Goal: Task Accomplishment & Management: Use online tool/utility

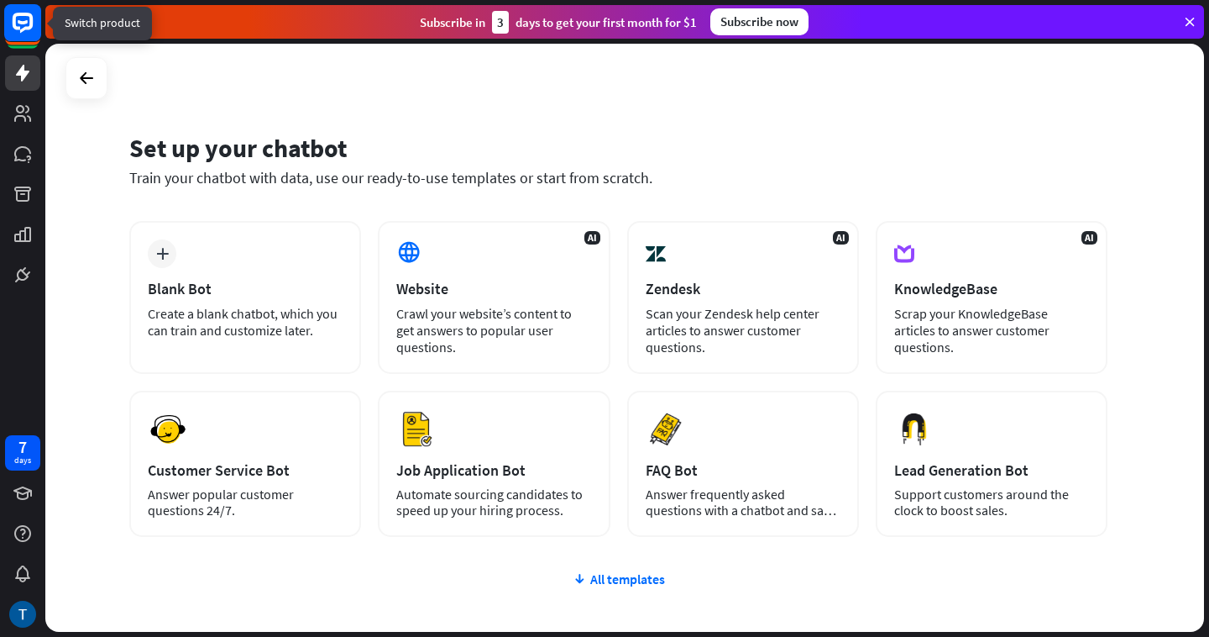
click at [29, 18] on rect at bounding box center [22, 22] width 37 height 37
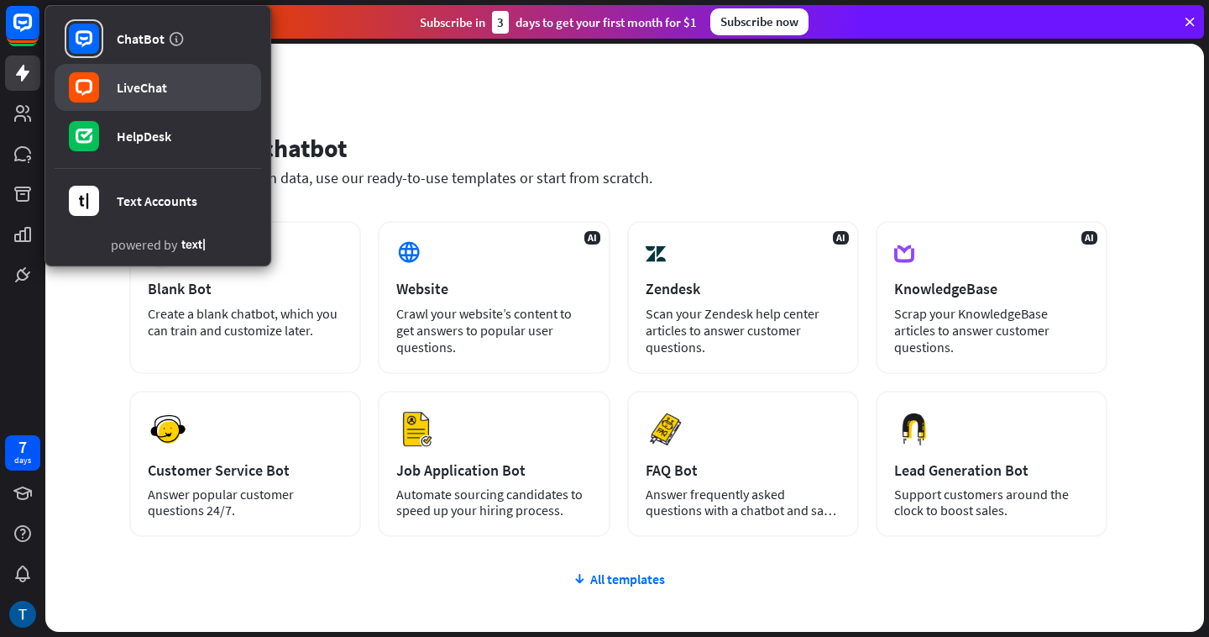
click at [157, 85] on div "LiveChat" at bounding box center [142, 87] width 50 height 17
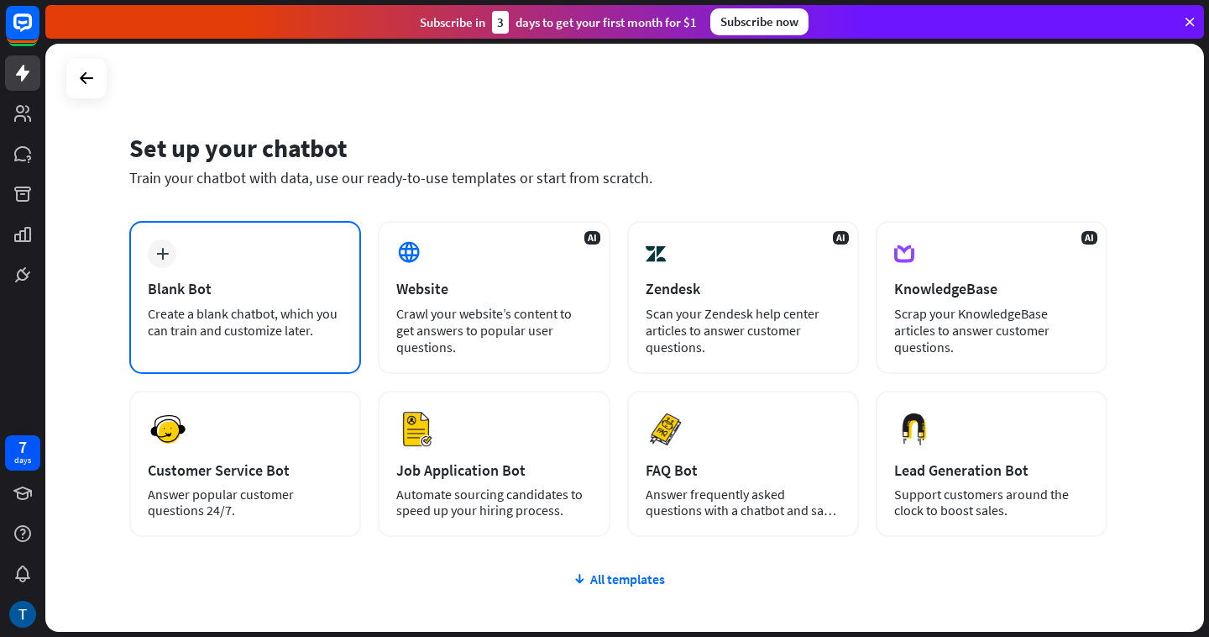
click at [222, 276] on div "plus Blank Bot Create a blank chatbot, which you can train and customize later." at bounding box center [245, 297] width 232 height 153
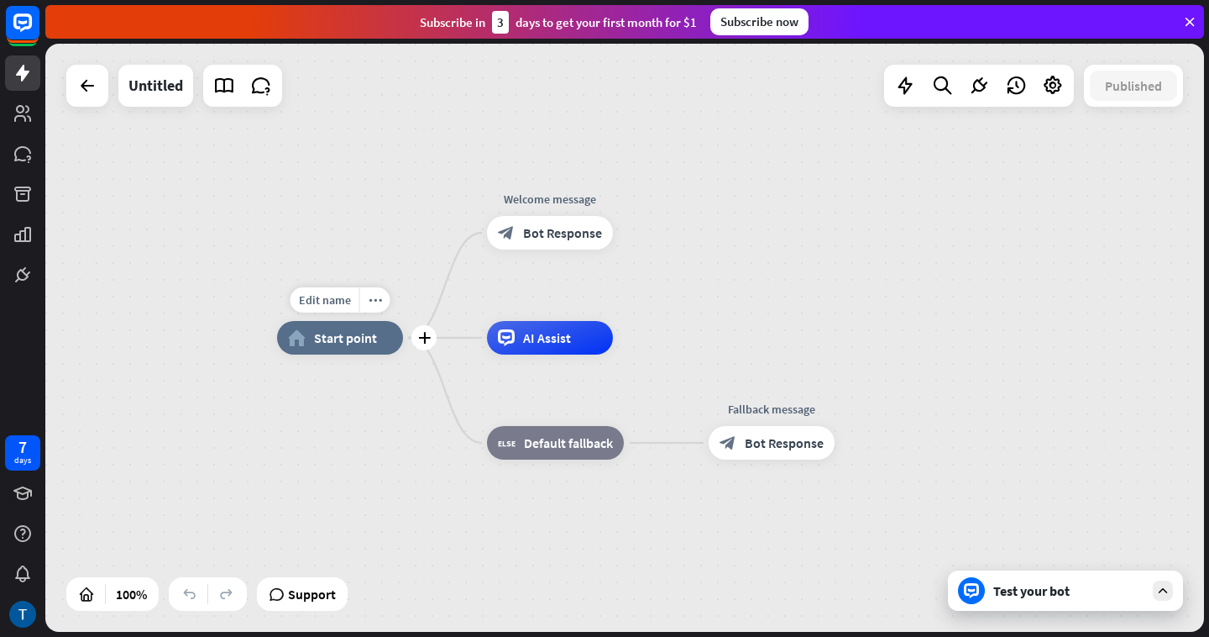
click at [349, 331] on span "Start point" at bounding box center [345, 337] width 63 height 17
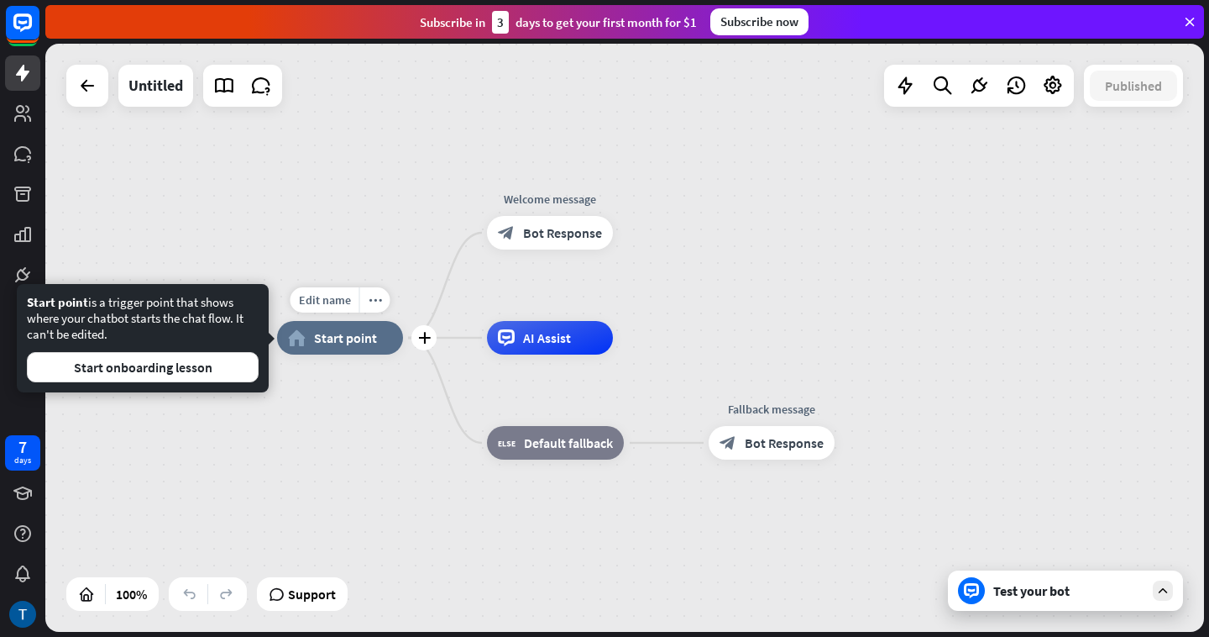
click at [263, 197] on div "Edit name more_horiz plus home_2 Start point Welcome message block_bot_response…" at bounding box center [624, 338] width 1159 height 588
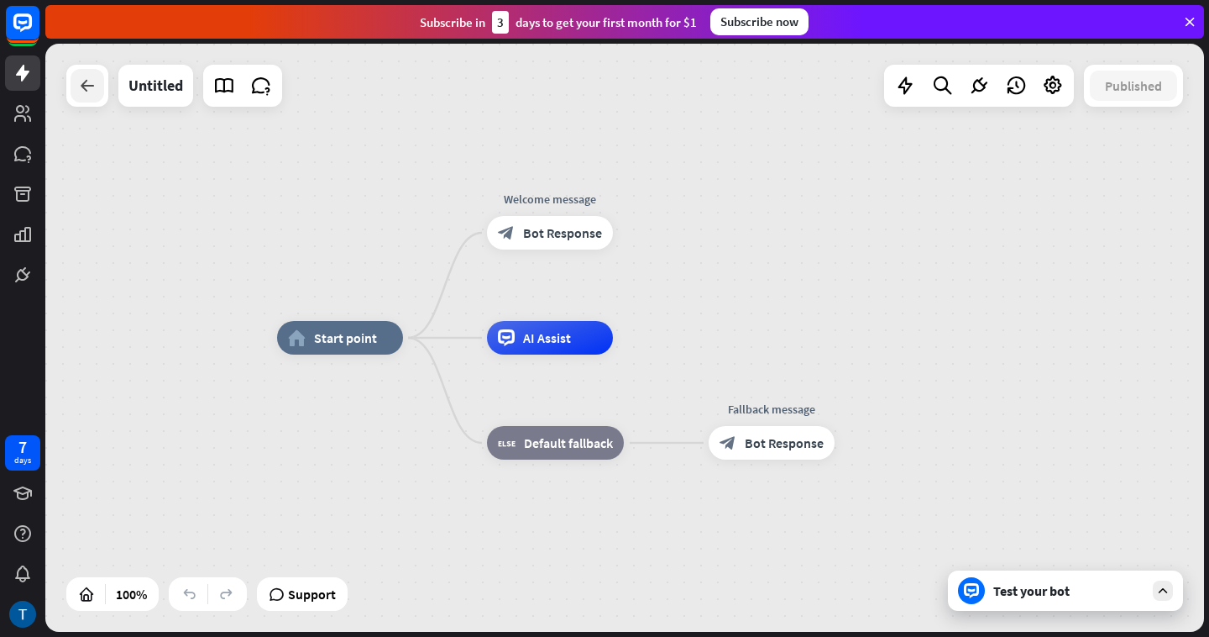
click at [91, 95] on icon at bounding box center [87, 86] width 20 height 20
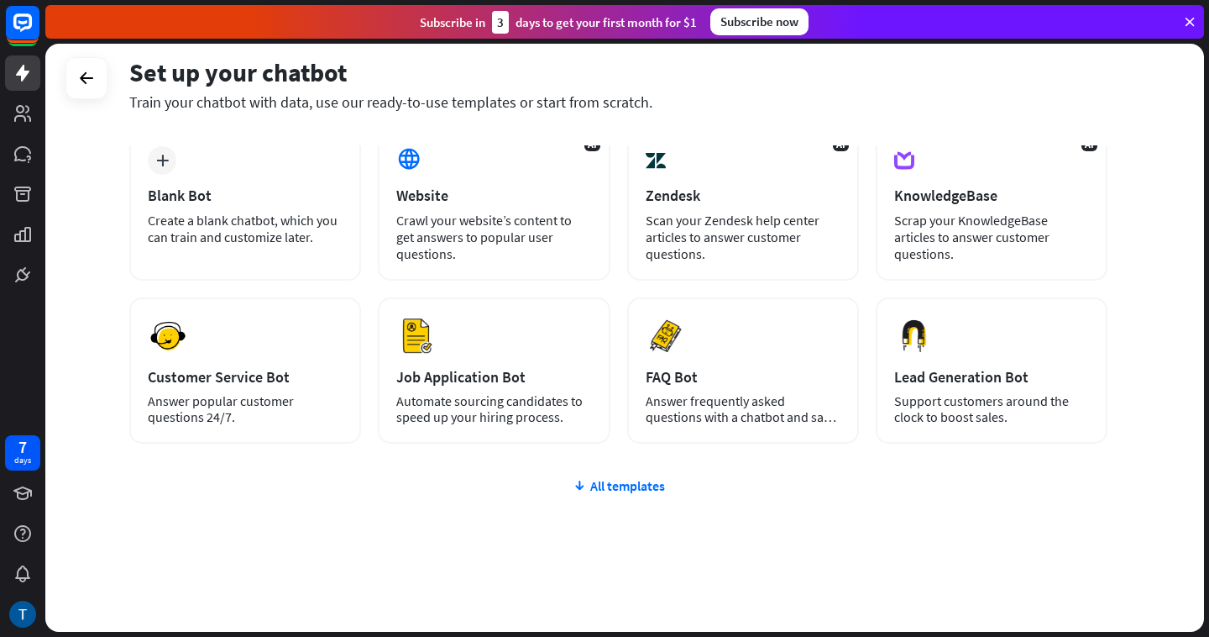
scroll to position [88, 0]
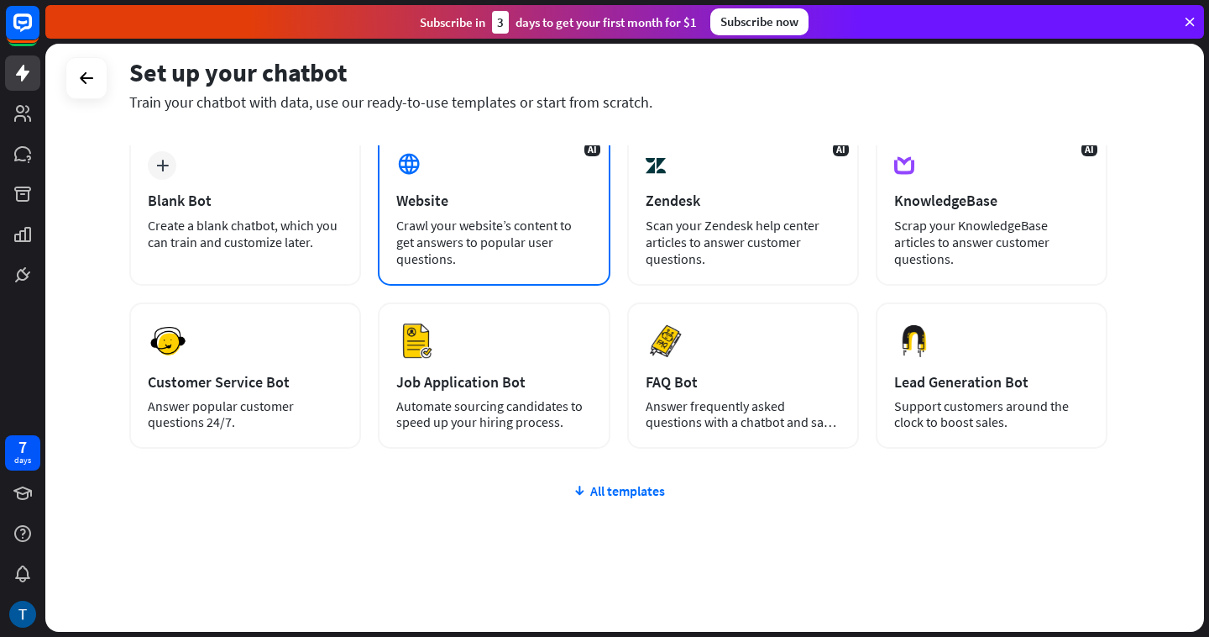
click at [470, 252] on div "AI Website Crawl your website’s content to get answers to popular user question…" at bounding box center [494, 209] width 232 height 153
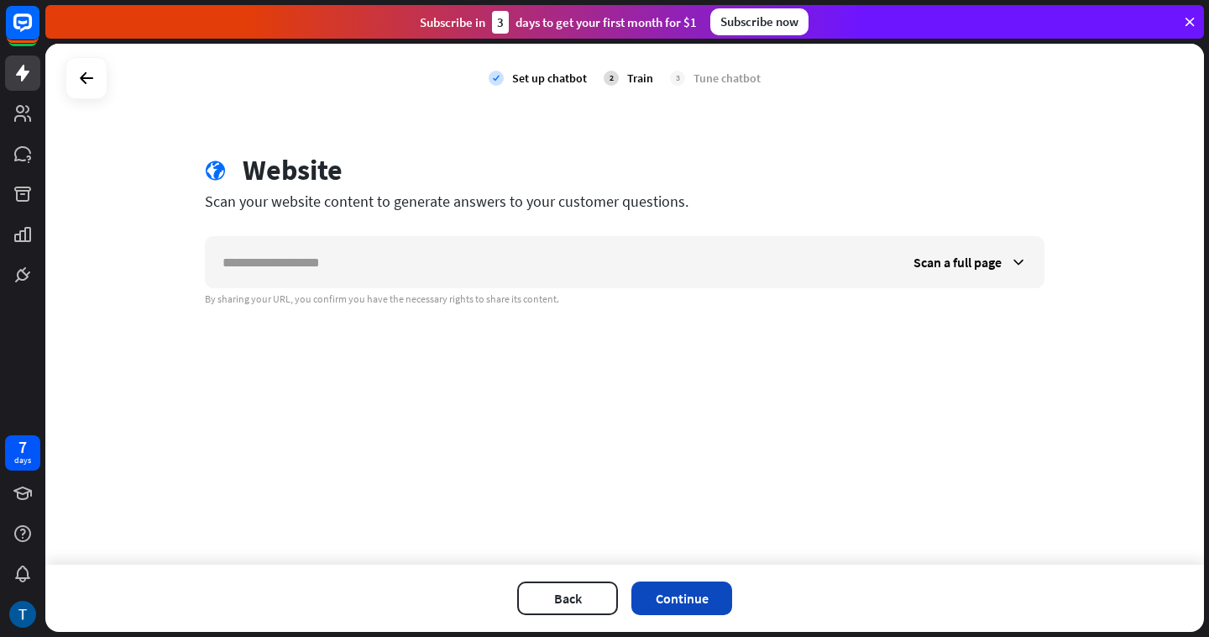
click at [673, 594] on button "Continue" at bounding box center [682, 598] width 101 height 34
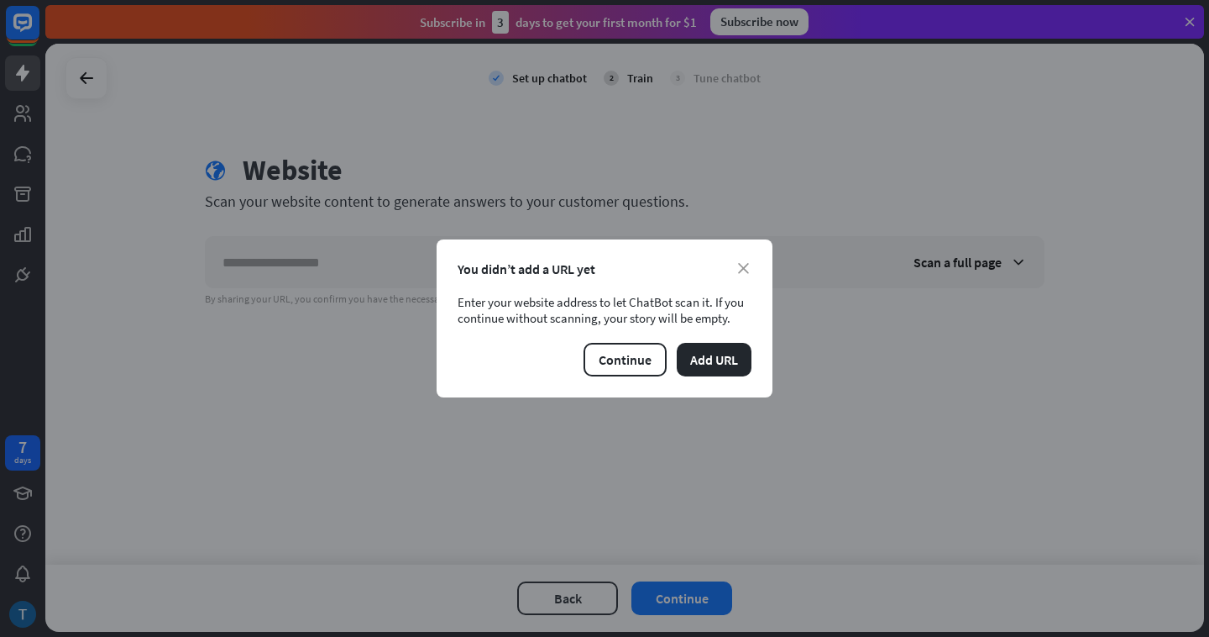
click at [626, 342] on div "close You didn’t add a URL yet Enter your website address to let ChatBot scan i…" at bounding box center [605, 318] width 336 height 158
